Goal: Task Accomplishment & Management: Manage account settings

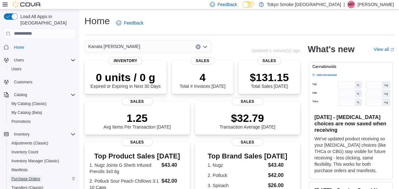
click at [28, 175] on span "Purchase Orders" at bounding box center [25, 179] width 29 height 8
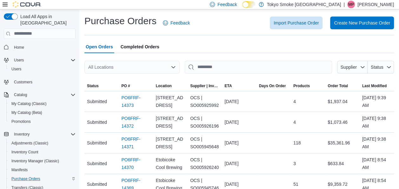
click at [174, 68] on icon "Open list of options" at bounding box center [173, 66] width 5 height 5
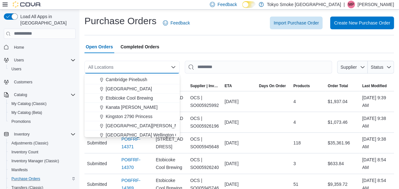
scroll to position [54, 0]
click at [131, 107] on span "Kanata [PERSON_NAME]" at bounding box center [132, 106] width 52 height 6
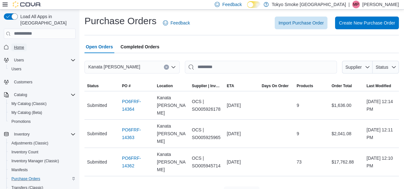
click at [22, 45] on span "Home" at bounding box center [19, 47] width 10 height 5
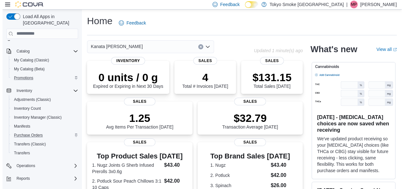
scroll to position [48, 0]
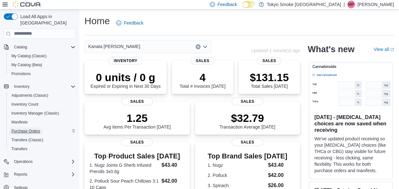
click at [34, 128] on span "Purchase Orders" at bounding box center [25, 130] width 29 height 5
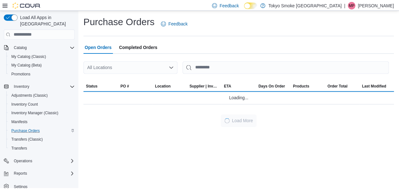
scroll to position [48, 0]
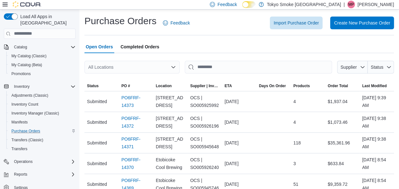
click at [167, 66] on div "All Locations" at bounding box center [131, 67] width 95 height 13
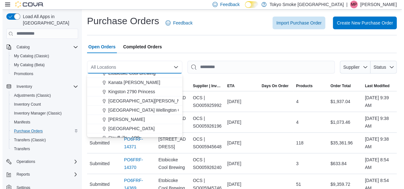
scroll to position [79, 0]
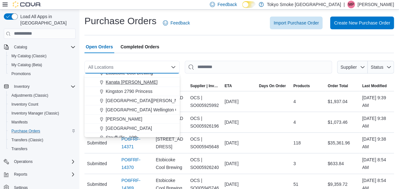
click at [137, 84] on span "Kanata [PERSON_NAME]" at bounding box center [132, 82] width 52 height 6
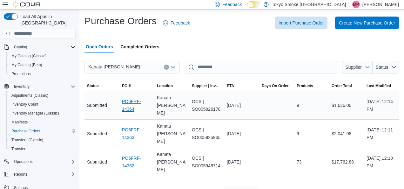
click at [131, 97] on link "PO6FRF-14364" at bounding box center [137, 104] width 30 height 15
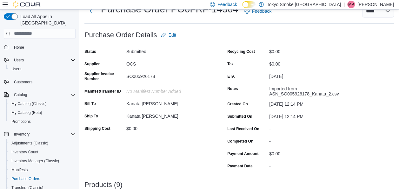
scroll to position [20, 0]
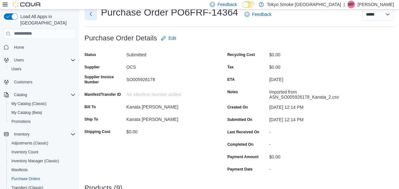
click at [92, 16] on button "Next" at bounding box center [90, 14] width 13 height 13
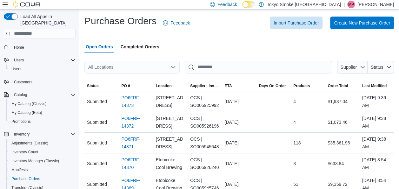
click at [173, 70] on div "All Locations" at bounding box center [131, 67] width 95 height 13
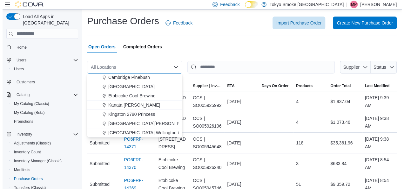
scroll to position [60, 0]
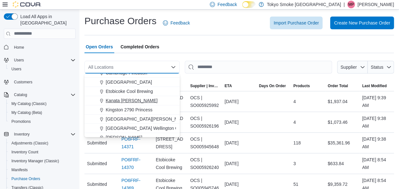
click at [143, 102] on div "Kanata [PERSON_NAME]" at bounding box center [136, 100] width 80 height 6
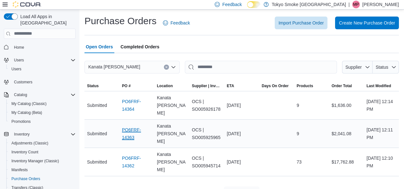
click at [122, 126] on link "PO6FRF-14363" at bounding box center [137, 133] width 30 height 15
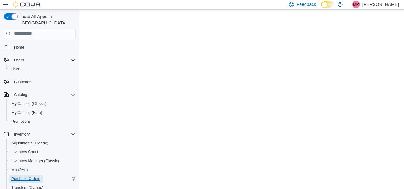
click at [29, 176] on span "Purchase Orders" at bounding box center [25, 178] width 29 height 5
click at [15, 45] on span "Home" at bounding box center [19, 47] width 10 height 5
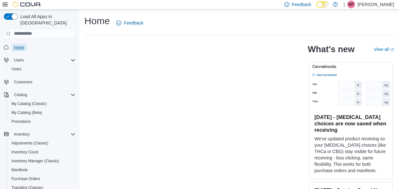
click at [23, 44] on span "Home" at bounding box center [19, 47] width 10 height 8
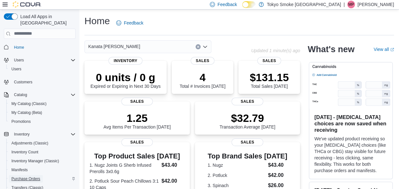
click at [34, 176] on span "Purchase Orders" at bounding box center [25, 178] width 29 height 5
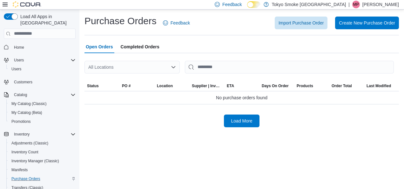
click at [172, 65] on icon "Open list of options" at bounding box center [173, 66] width 5 height 5
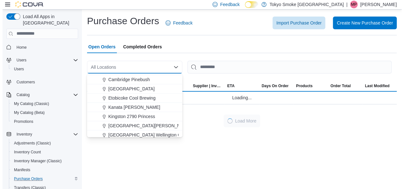
scroll to position [54, 0]
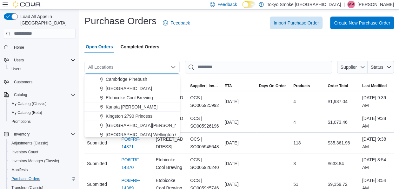
click at [138, 109] on span "Kanata [PERSON_NAME]" at bounding box center [132, 106] width 52 height 6
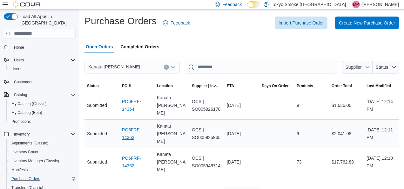
click at [133, 126] on link "PO6FRF-14363" at bounding box center [137, 133] width 30 height 15
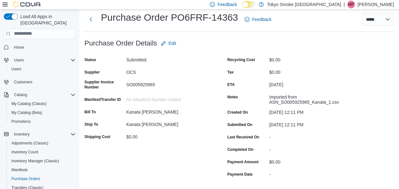
scroll to position [14, 0]
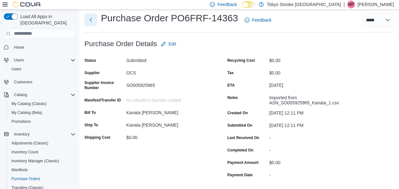
click at [93, 20] on button "Next" at bounding box center [90, 19] width 13 height 13
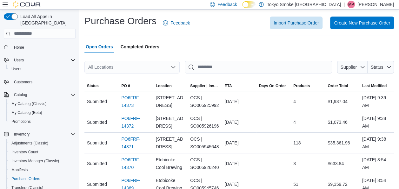
click at [170, 69] on div "All Locations" at bounding box center [131, 67] width 95 height 13
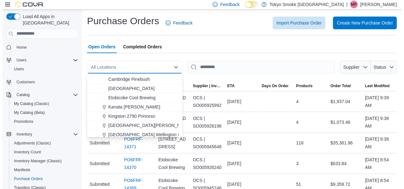
scroll to position [54, 0]
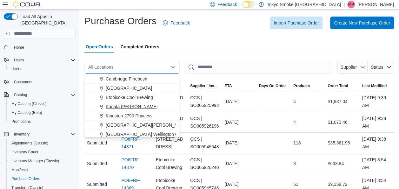
click at [133, 105] on span "Kanata [PERSON_NAME]" at bounding box center [132, 106] width 52 height 6
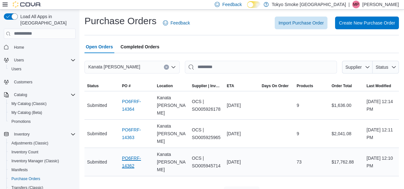
click at [138, 154] on link "PO6FRF-14362" at bounding box center [137, 161] width 30 height 15
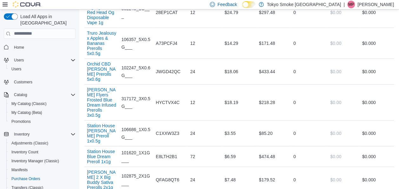
scroll to position [2022, 0]
click at [18, 44] on span "Home" at bounding box center [19, 47] width 10 height 8
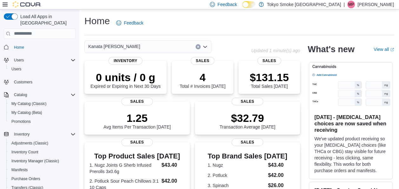
click at [194, 117] on div "1.25 Avg Items Per Transaction [DATE] Sales $32.79 Transaction Average [DATE] S…" at bounding box center [192, 117] width 216 height 33
click at [16, 45] on span "Home" at bounding box center [19, 47] width 10 height 5
click at [222, 24] on div "Home Feedback" at bounding box center [238, 23] width 309 height 17
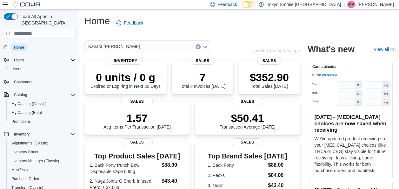
click at [20, 45] on span "Home" at bounding box center [19, 47] width 10 height 5
